Goal: Task Accomplishment & Management: Use online tool/utility

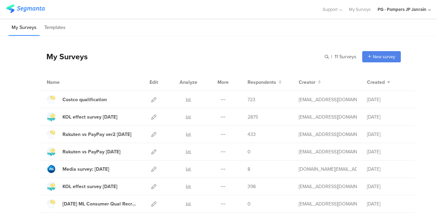
click at [151, 117] on icon at bounding box center [153, 117] width 5 height 5
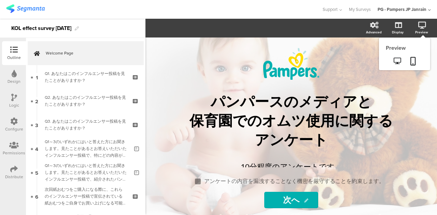
click at [411, 61] on icon at bounding box center [412, 61] width 5 height 9
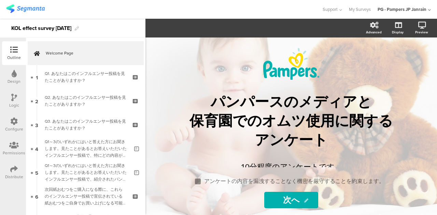
click at [35, 66] on icon at bounding box center [37, 65] width 4 height 5
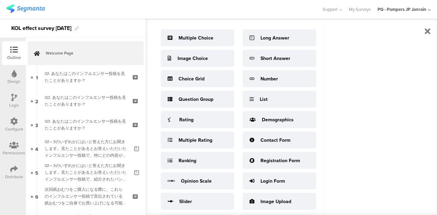
scroll to position [35, 0]
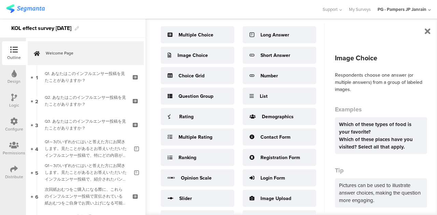
click at [211, 52] on div "Image Choice" at bounding box center [197, 55] width 73 height 17
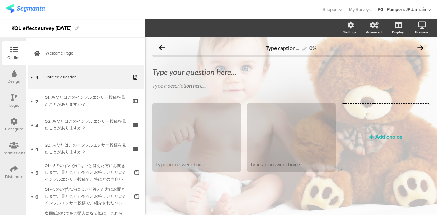
click at [203, 131] on div at bounding box center [196, 131] width 87 height 54
click at [350, 97] on div "Type caption... 0% Type your question here... Type a description here... Type a…" at bounding box center [291, 119] width 278 height 156
click at [86, 96] on div "Q1. あなたはこのインフルエンサー投稿を見たことがありますか？" at bounding box center [86, 101] width 82 height 14
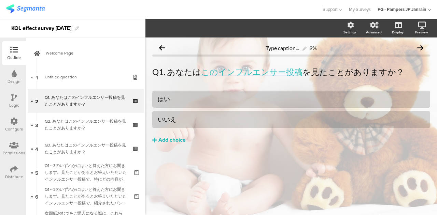
click at [188, 86] on div "Type caption... 9% Q1. あなたは このインフルエンサー投稿 を見たことがありますか？ Q1. あなたは このインフルエンサー投稿 を見た…" at bounding box center [291, 107] width 278 height 132
click at [72, 82] on link "1 Untitled question" at bounding box center [86, 77] width 116 height 24
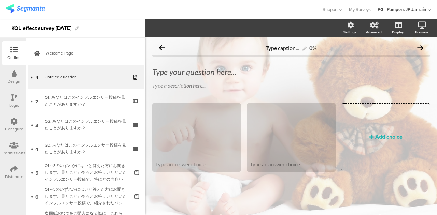
click at [133, 82] on icon at bounding box center [136, 81] width 6 height 6
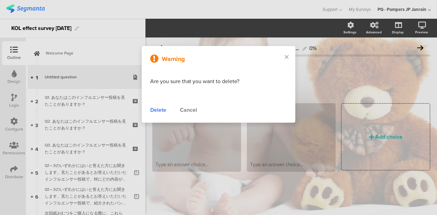
click at [162, 112] on div "Delete" at bounding box center [158, 110] width 16 height 8
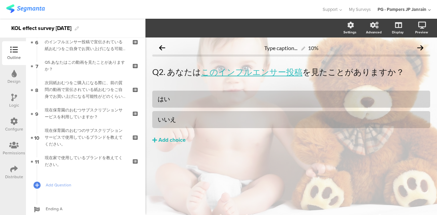
scroll to position [175, 0]
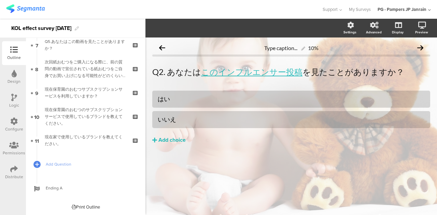
click at [13, 122] on icon at bounding box center [14, 122] width 8 height 8
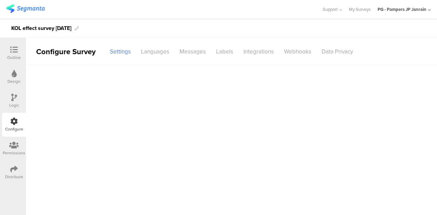
click at [13, 122] on icon at bounding box center [14, 122] width 8 height 8
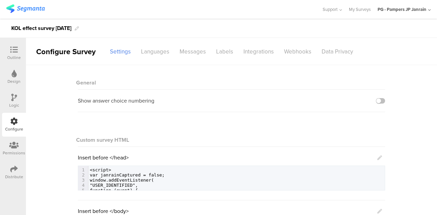
click at [18, 98] on div "Logic" at bounding box center [14, 101] width 24 height 24
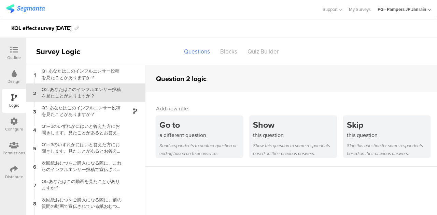
click at [13, 78] on div at bounding box center [14, 74] width 5 height 9
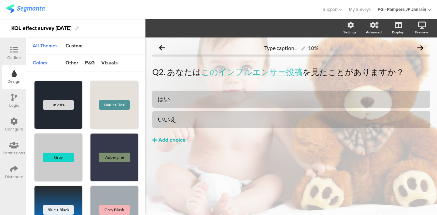
click at [15, 133] on div "Configure" at bounding box center [14, 125] width 24 height 24
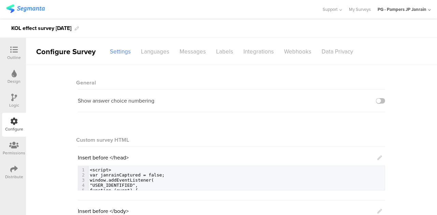
click at [11, 157] on div "Permissions" at bounding box center [14, 149] width 24 height 24
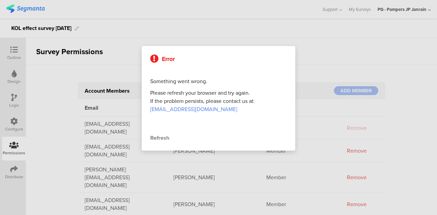
click at [157, 141] on div "Refresh" at bounding box center [218, 138] width 136 height 8
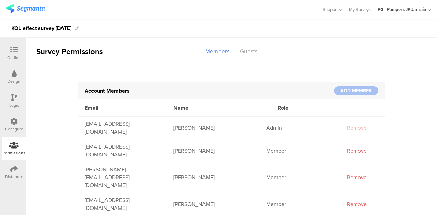
click at [16, 56] on div "Outline" at bounding box center [14, 58] width 14 height 6
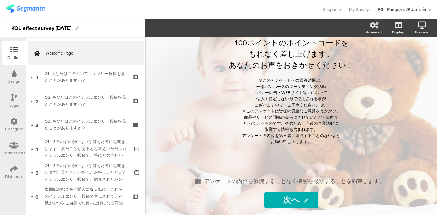
scroll to position [119, 0]
